Goal: Check status

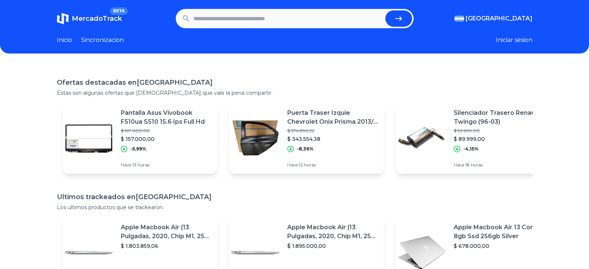
paste input "*******"
type input "*******"
click at [401, 16] on icon "submit" at bounding box center [398, 18] width 9 height 9
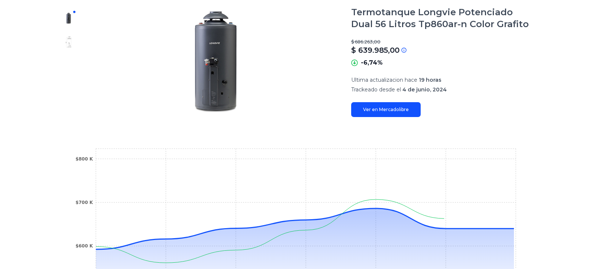
scroll to position [74, 0]
